Goal: Transaction & Acquisition: Book appointment/travel/reservation

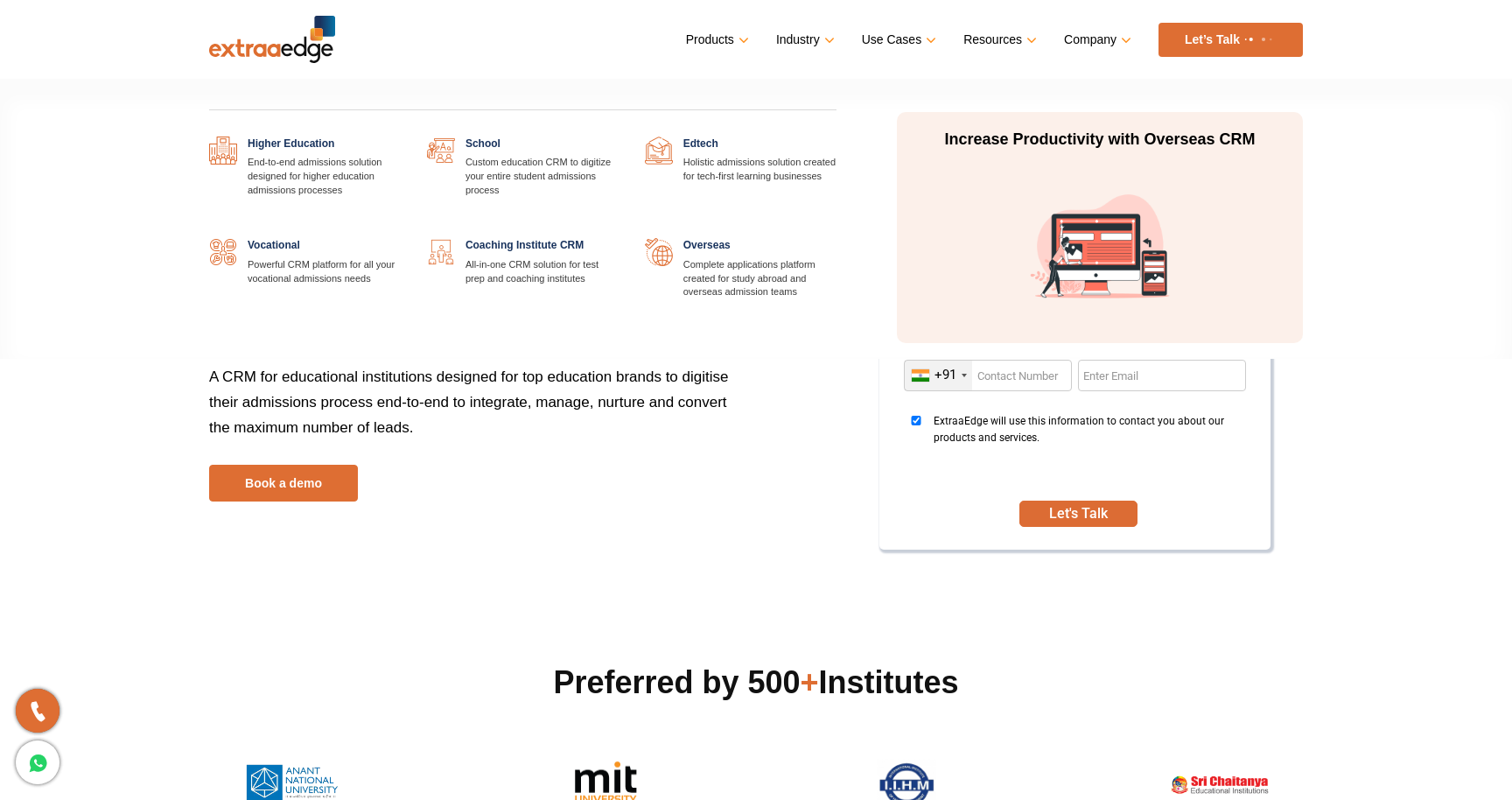
click at [618, 137] on link at bounding box center [618, 137] width 0 height 0
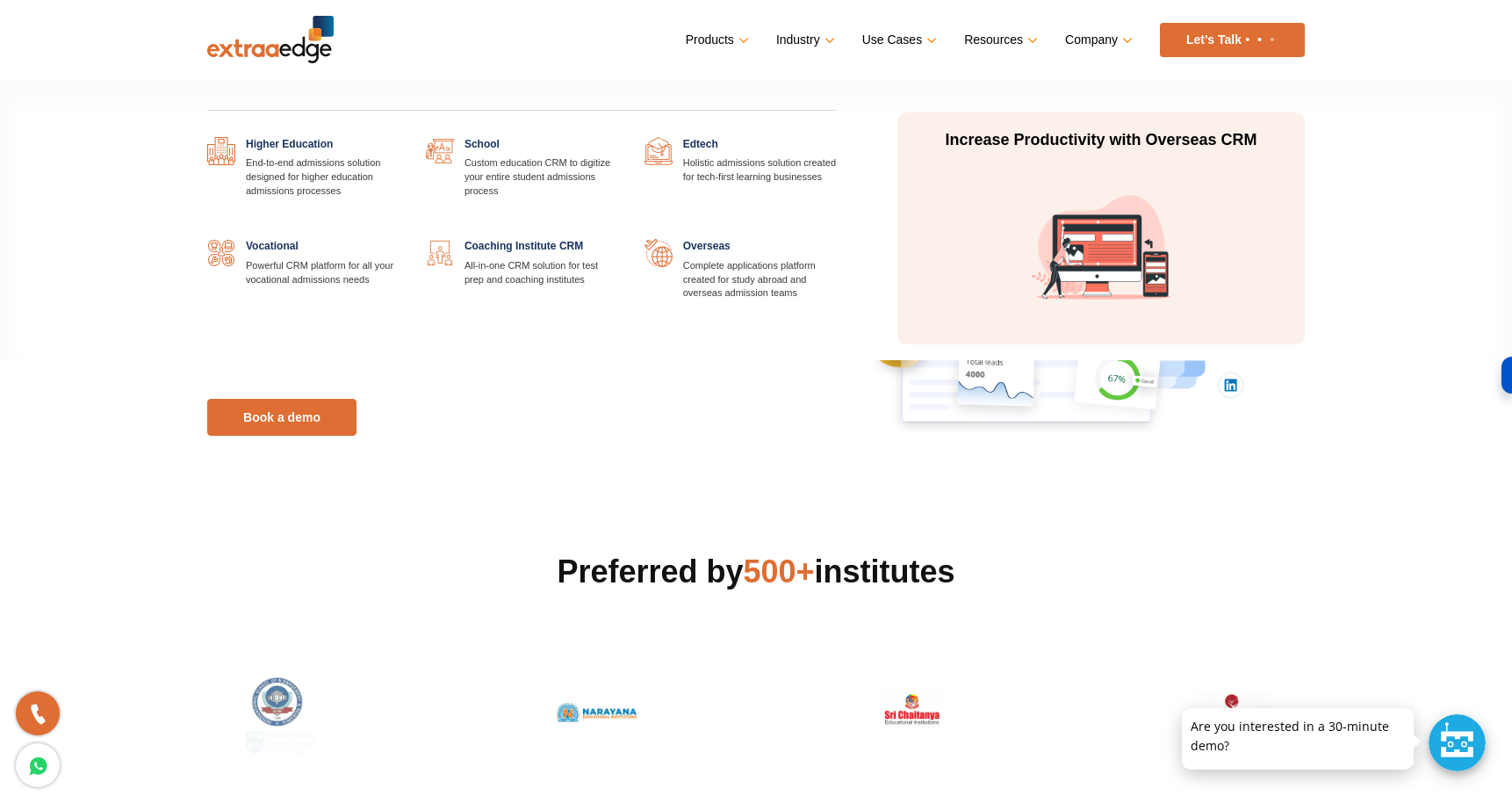
click at [619, 137] on link at bounding box center [619, 137] width 0 height 0
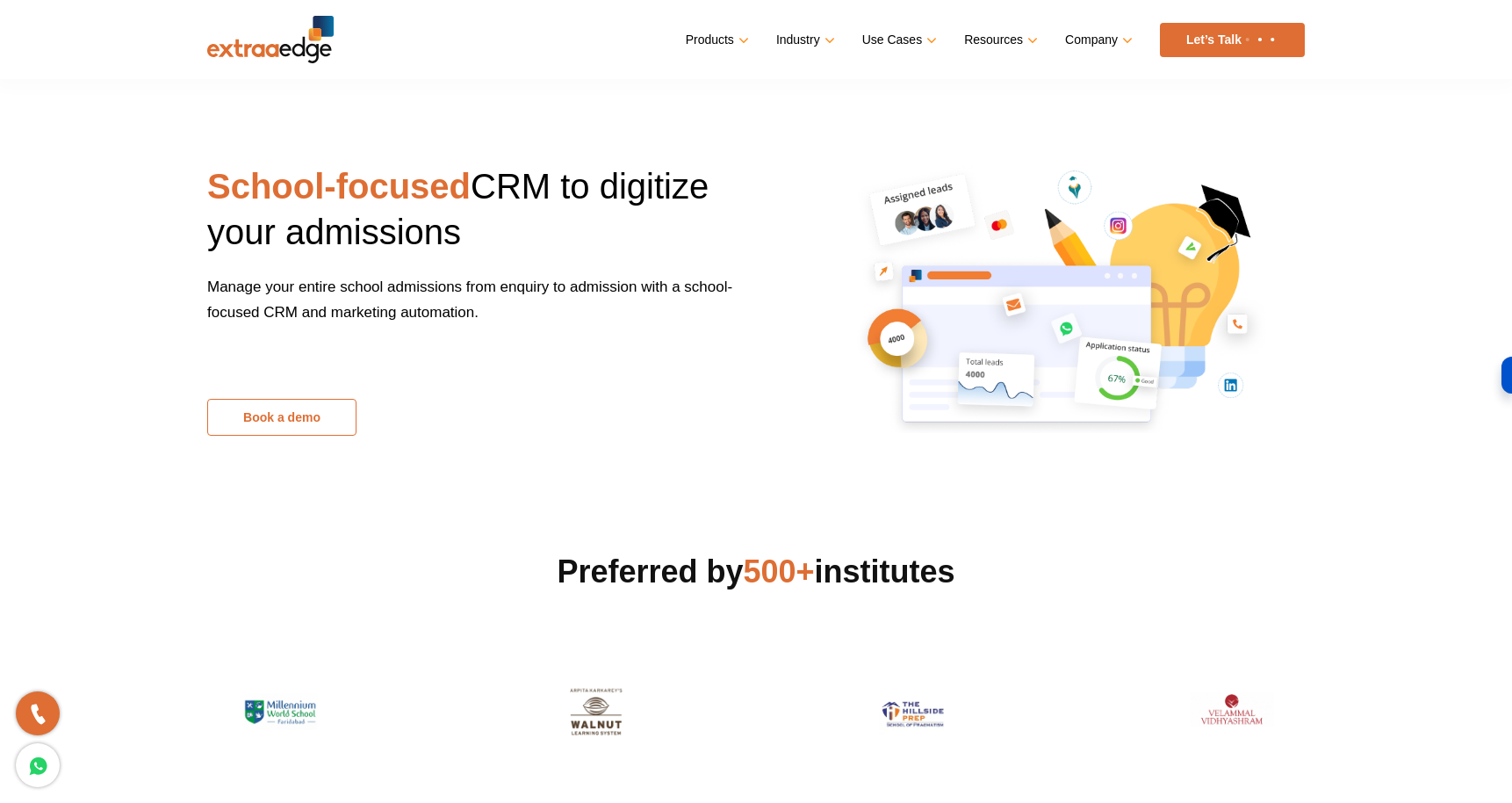
click at [317, 420] on link "Book a demo" at bounding box center [281, 417] width 149 height 36
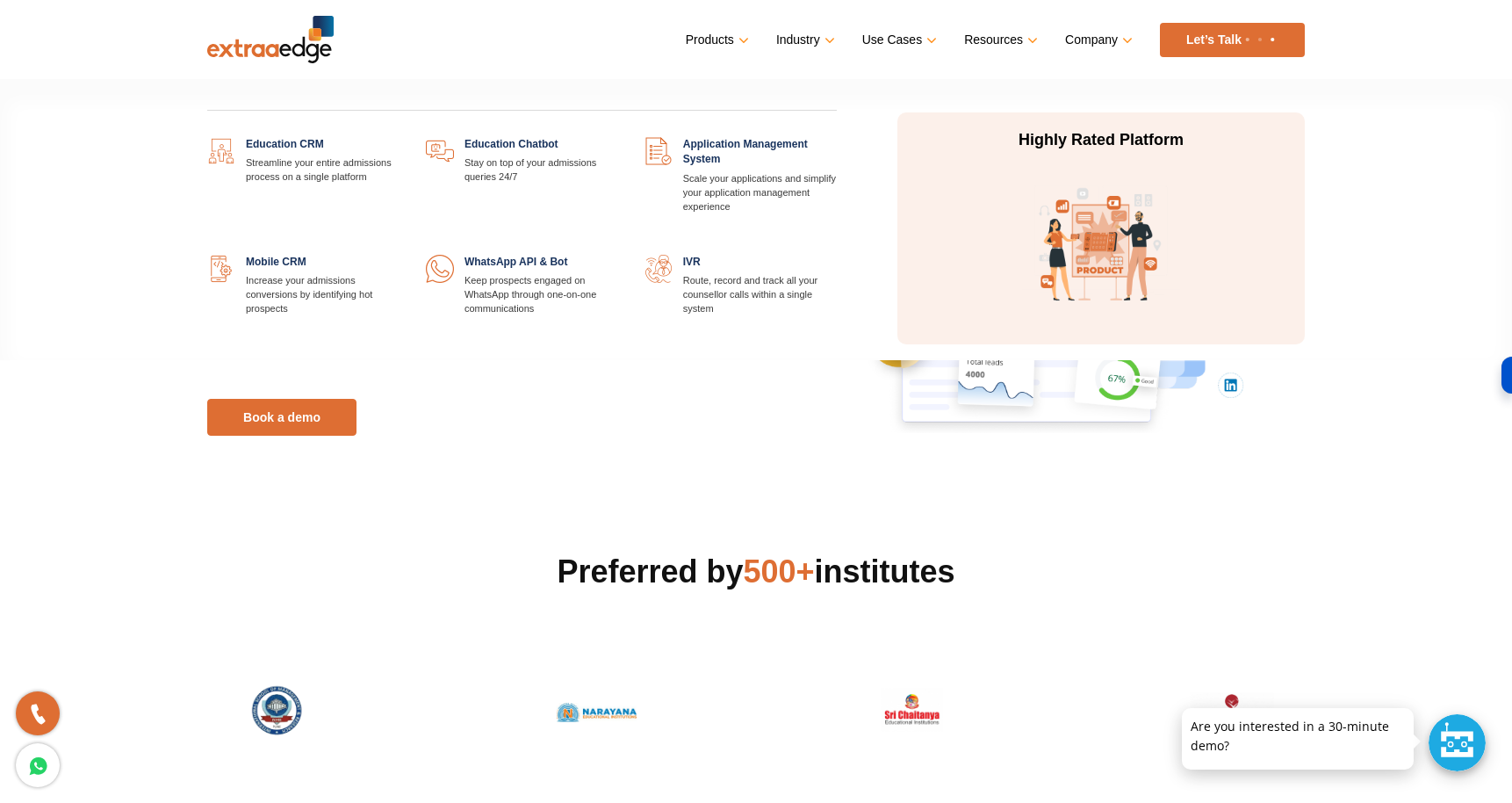
click at [400, 137] on link at bounding box center [400, 137] width 0 height 0
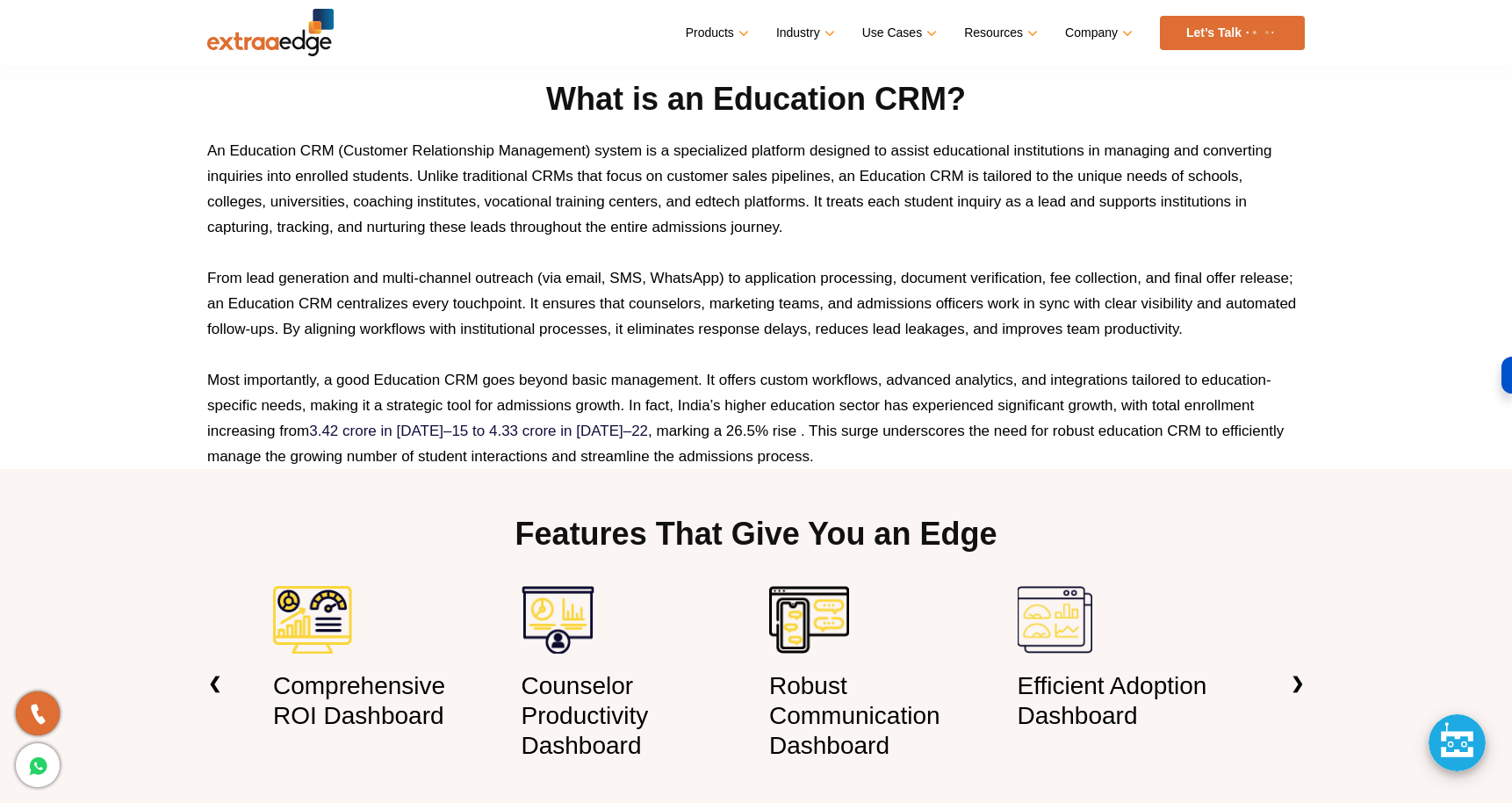
scroll to position [951, 0]
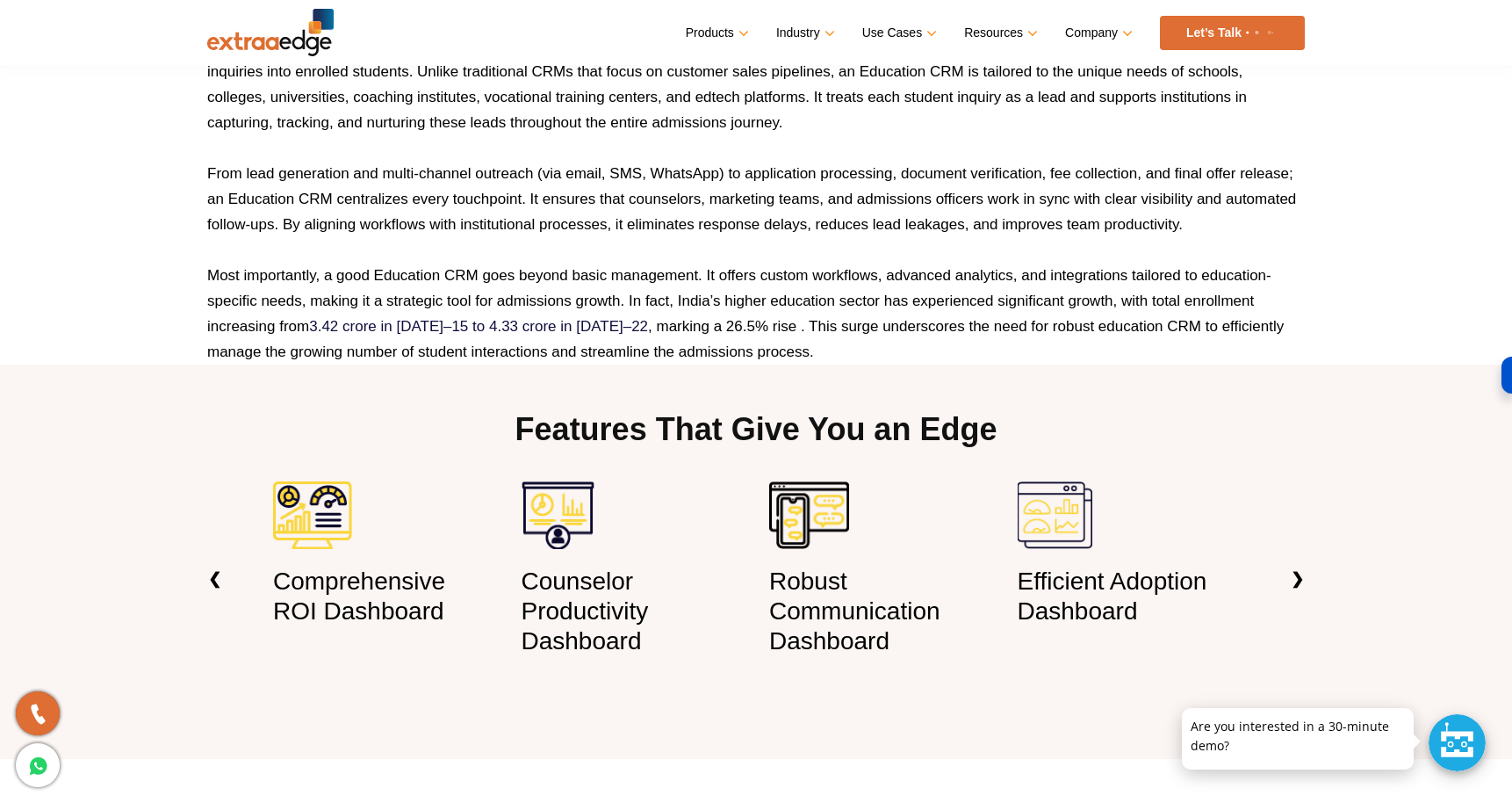
click at [700, 326] on p "Most importantly, a good Education CRM goes beyond basic management. It offers …" at bounding box center [756, 313] width 1098 height 102
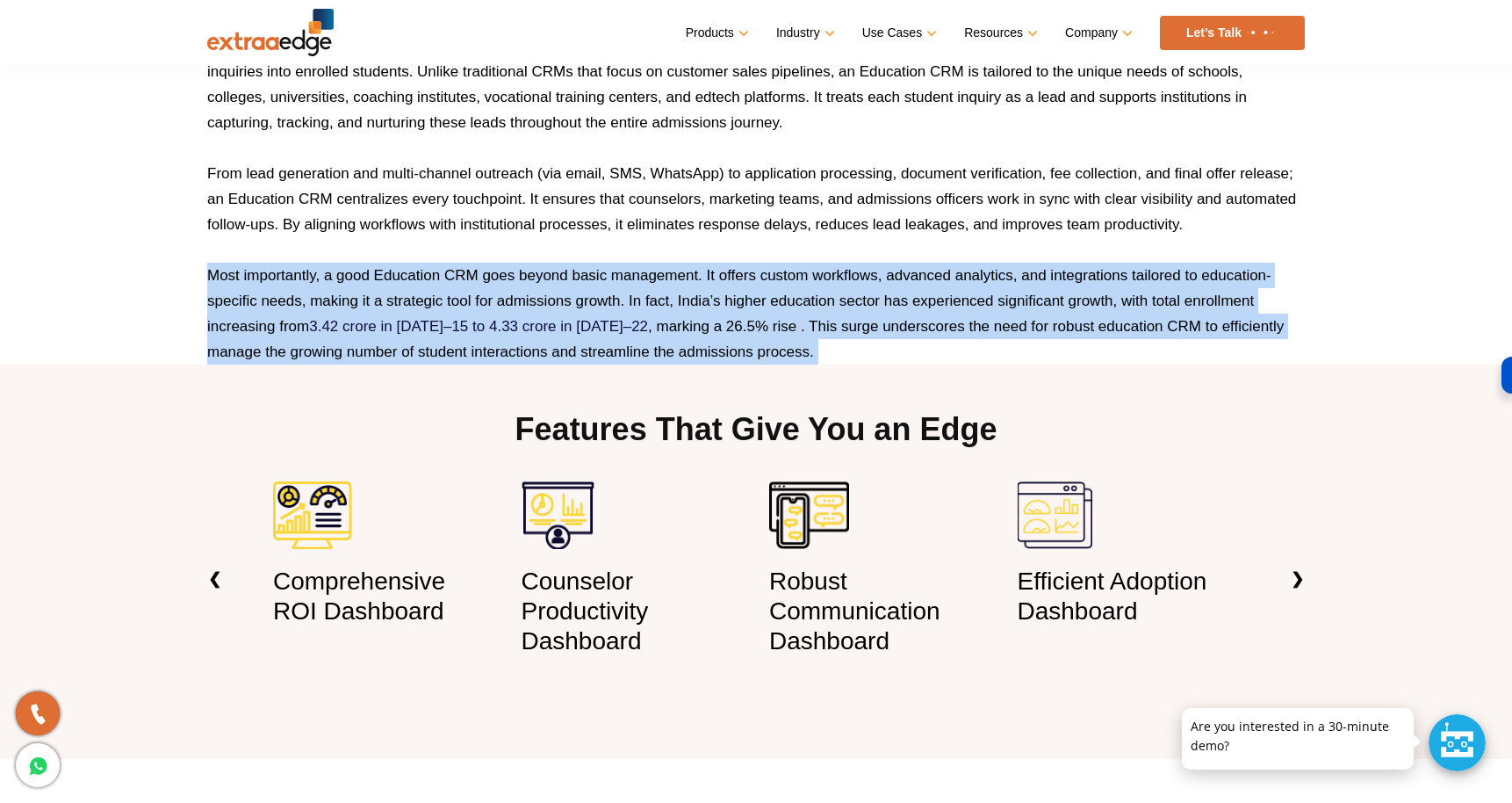
click at [700, 326] on p "Most importantly, a good Education CRM goes beyond basic management. It offers …" at bounding box center [756, 313] width 1098 height 102
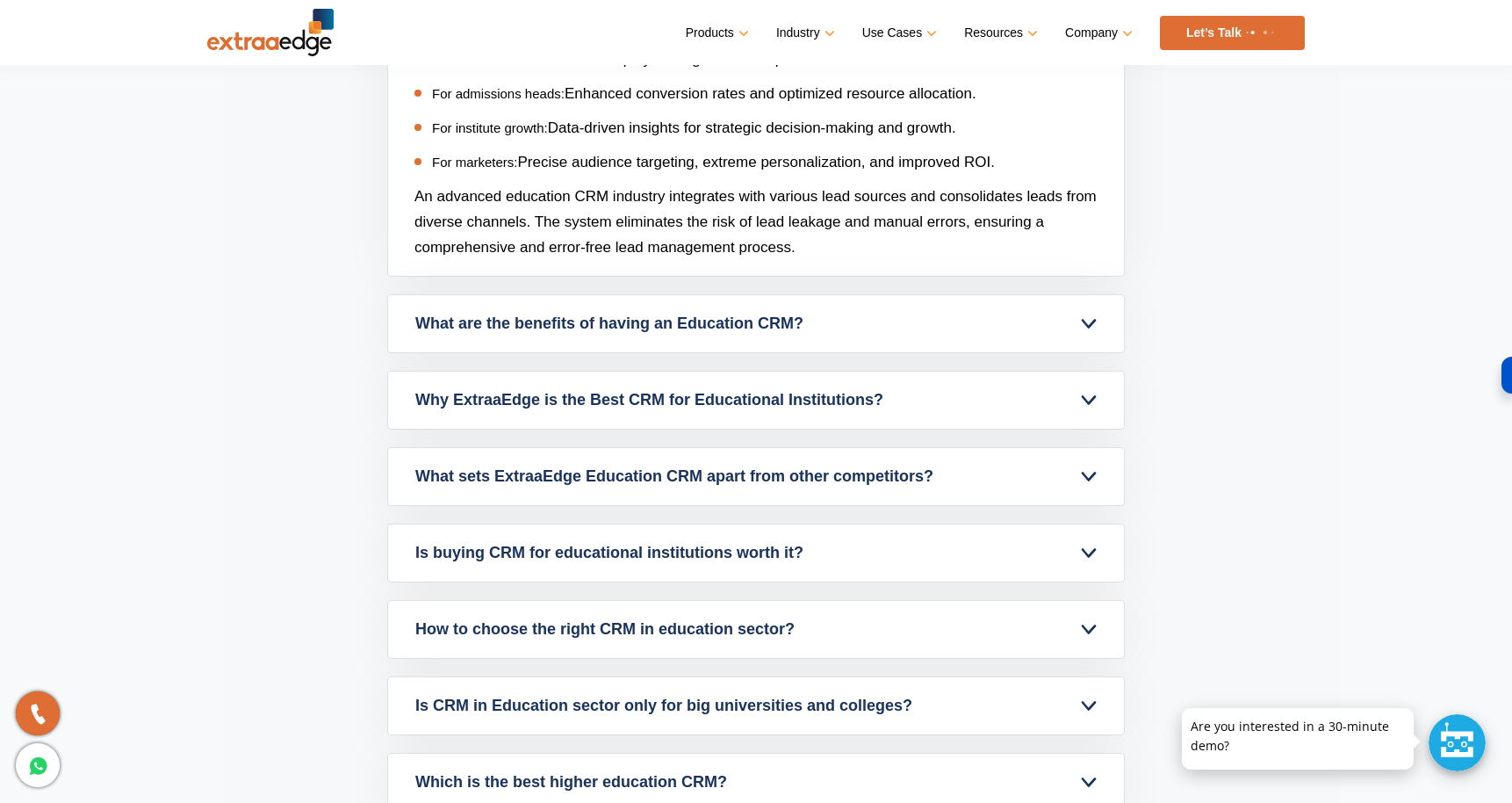
scroll to position [7148, 0]
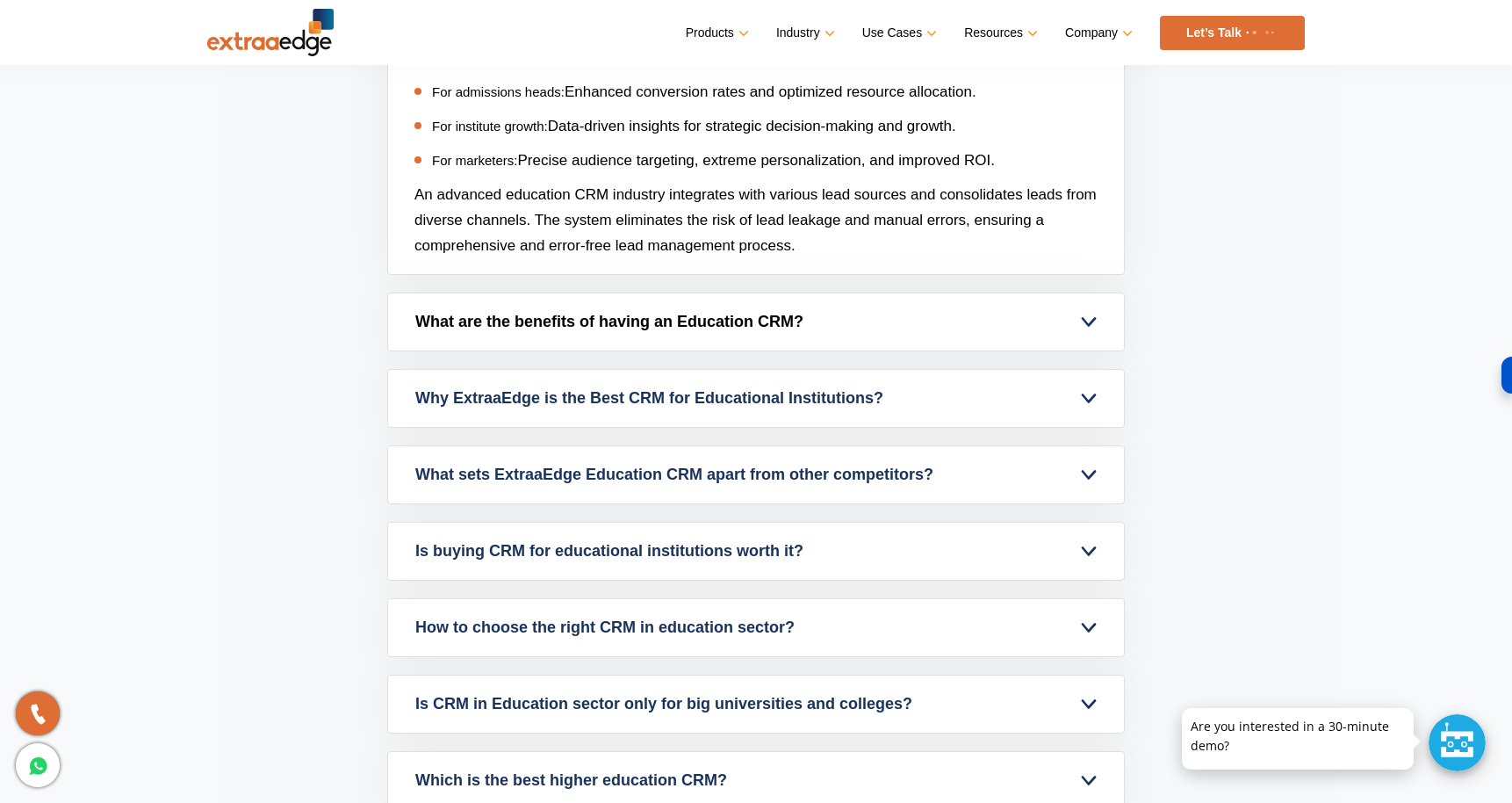
click at [761, 312] on link "What are the benefits of having an Education CRM?" at bounding box center [756, 321] width 736 height 57
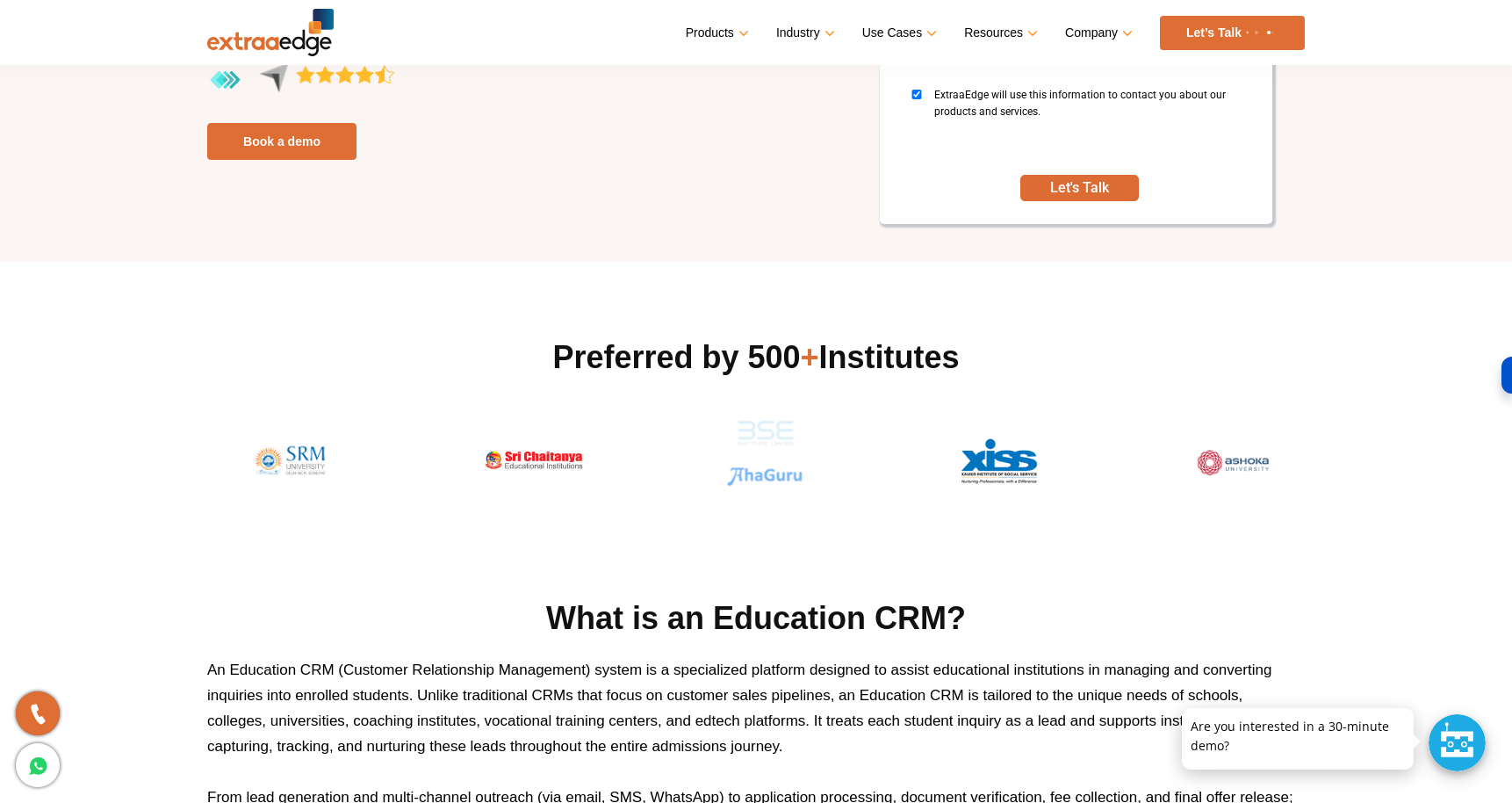
scroll to position [0, 0]
